Goal: Task Accomplishment & Management: Use online tool/utility

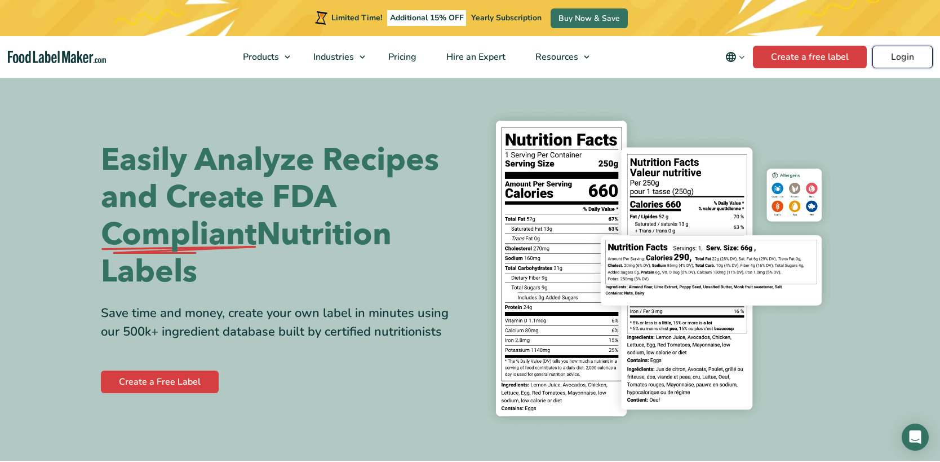
click at [902, 59] on link "Login" at bounding box center [903, 57] width 60 height 23
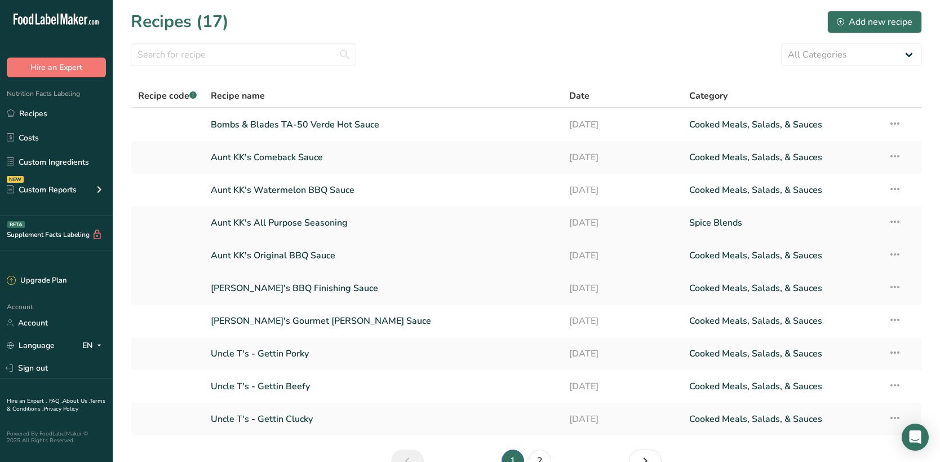
click at [392, 262] on link "Aunt KK's Original BBQ Sauce" at bounding box center [384, 256] width 346 height 24
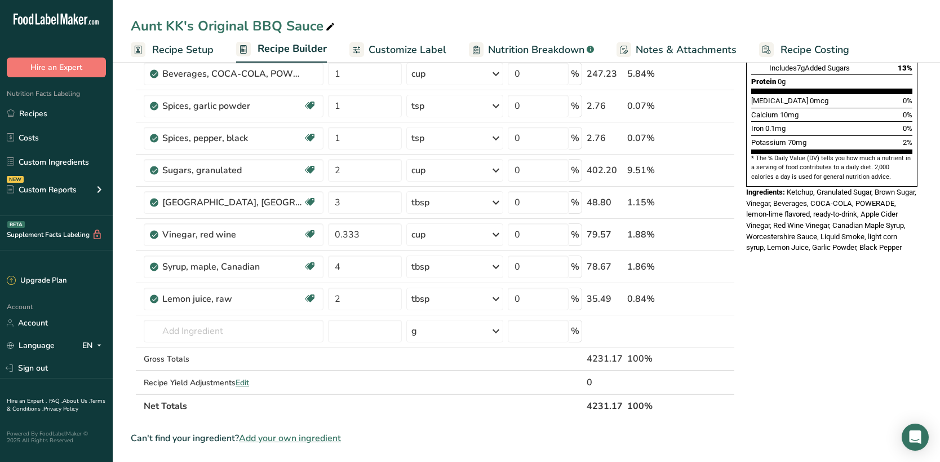
scroll to position [282, 0]
